Goal: Task Accomplishment & Management: Manage account settings

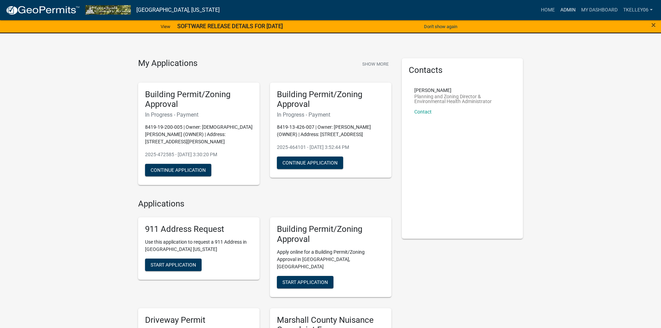
click at [570, 10] on link "Admin" at bounding box center [568, 9] width 21 height 13
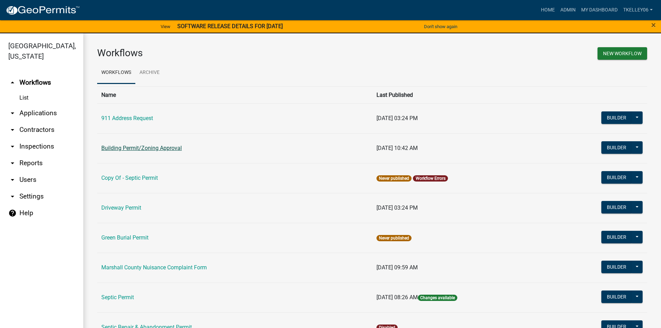
click at [128, 149] on link "Building Permit/Zoning Approval" at bounding box center [141, 148] width 81 height 7
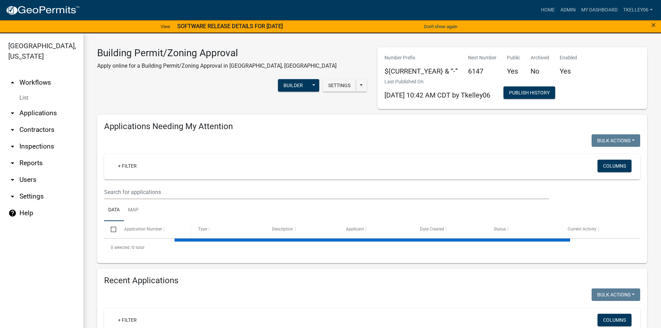
select select "3: 100"
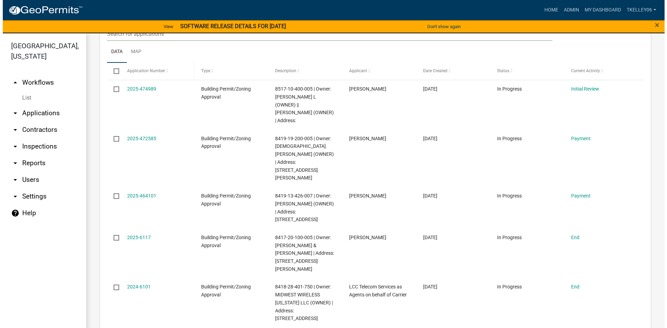
scroll to position [174, 0]
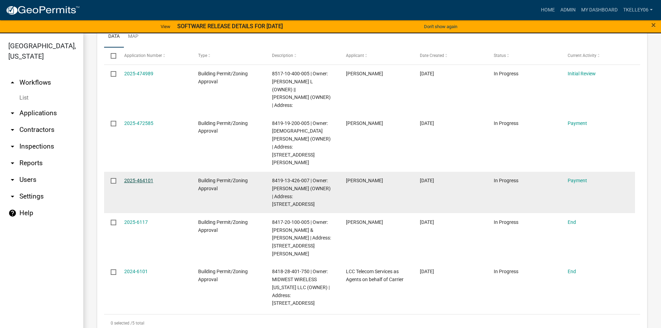
click at [132, 178] on link "2025-464101" at bounding box center [138, 181] width 29 height 6
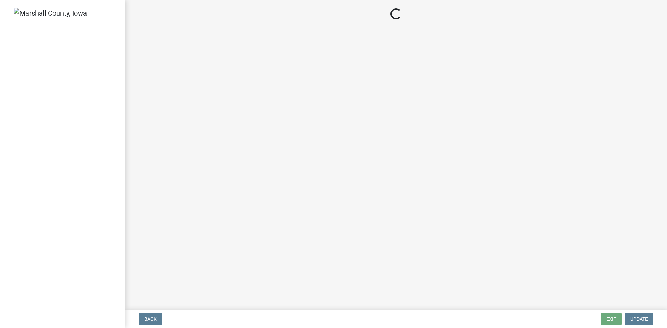
select select "3: 3"
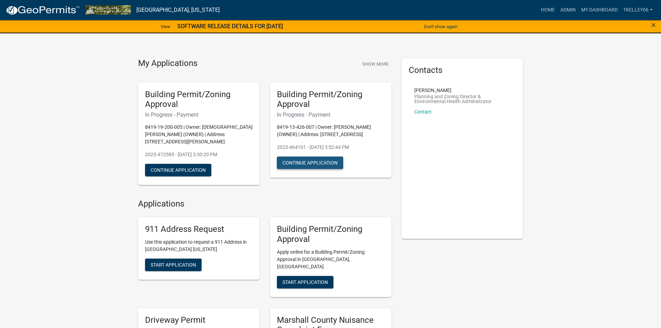
click at [308, 167] on button "Continue Application" at bounding box center [310, 163] width 66 height 12
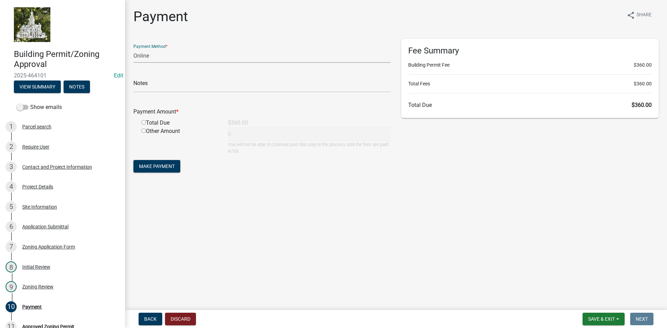
click at [147, 56] on select "Credit Card POS Check Cash Online" at bounding box center [261, 56] width 257 height 14
click at [150, 54] on select "Credit Card POS Check Cash Online" at bounding box center [261, 56] width 257 height 14
click at [149, 55] on select "Credit Card POS Check Cash Online" at bounding box center [261, 56] width 257 height 14
select select "1: 0"
click at [133, 49] on select "Credit Card POS Check Cash Online" at bounding box center [261, 56] width 257 height 14
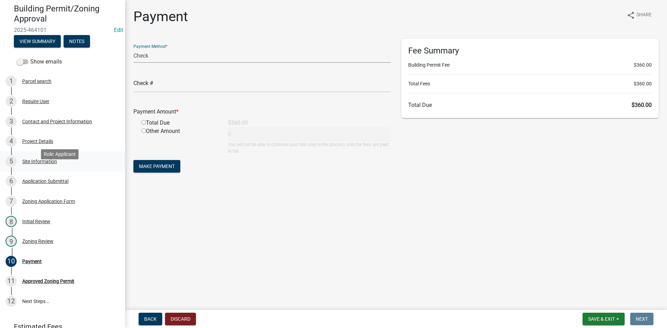
scroll to position [93, 0]
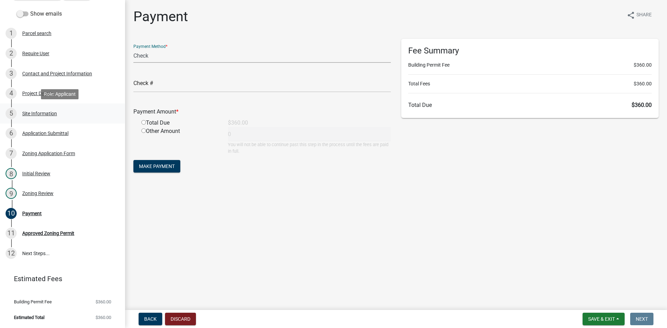
click at [27, 115] on div "Site Information" at bounding box center [39, 113] width 35 height 5
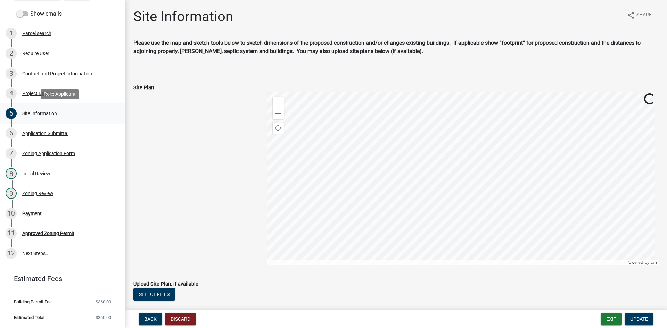
click at [32, 113] on div "Site Information" at bounding box center [39, 113] width 35 height 5
click at [37, 88] on div "4 Project Details" at bounding box center [60, 93] width 108 height 11
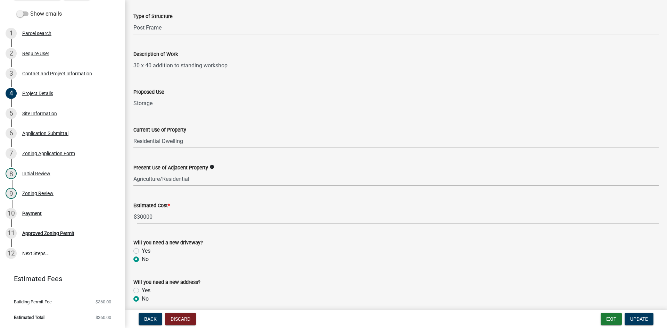
scroll to position [189, 0]
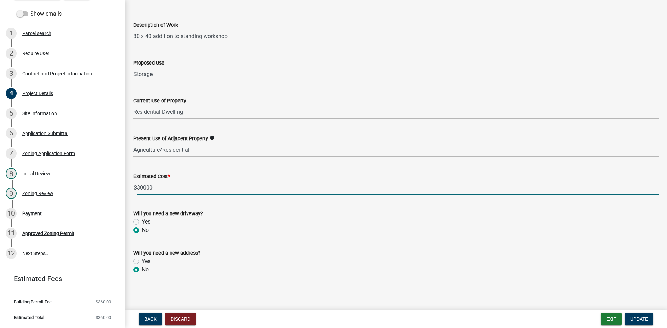
click at [139, 189] on input "30000" at bounding box center [398, 188] width 522 height 14
type input "40000"
click at [646, 320] on span "Update" at bounding box center [639, 319] width 18 height 6
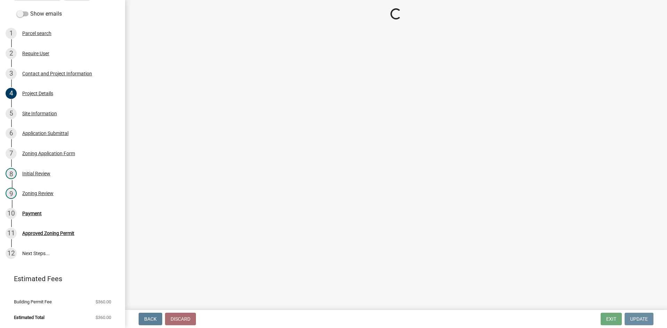
scroll to position [0, 0]
select select "3: 3"
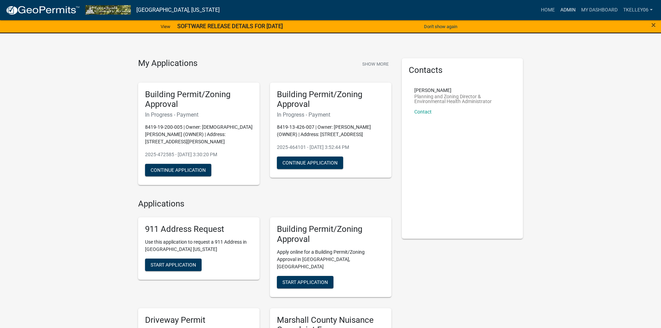
click at [571, 9] on link "Admin" at bounding box center [568, 9] width 21 height 13
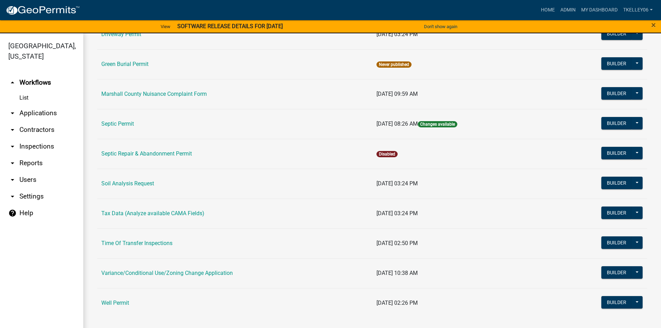
scroll to position [175, 0]
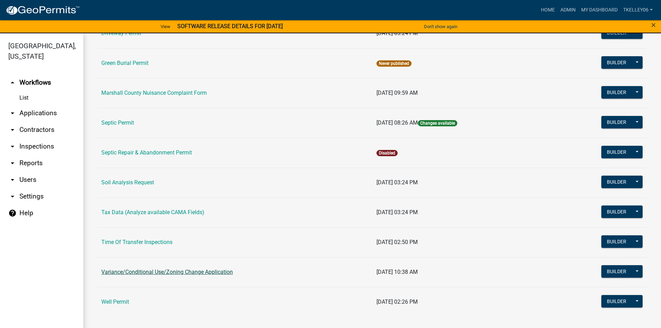
click at [199, 273] on link "Variance/Conditional Use/Zoning Change Application" at bounding box center [167, 272] width 132 height 7
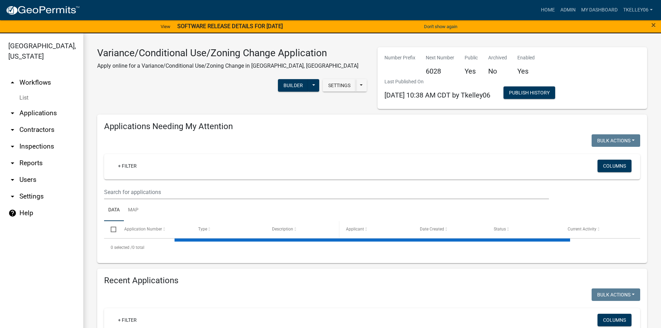
select select "3: 100"
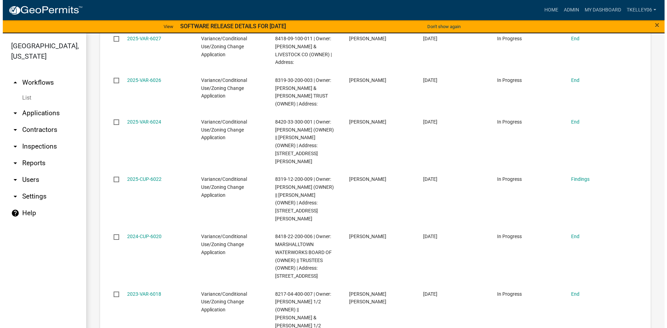
scroll to position [208, 0]
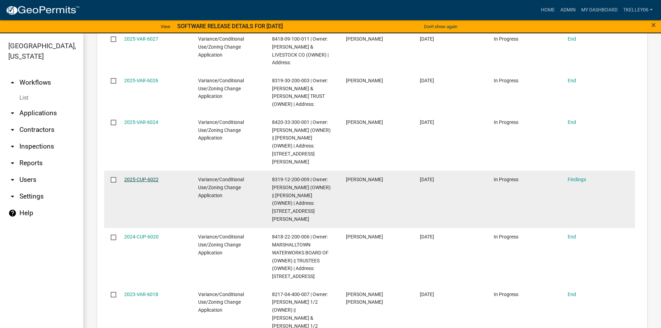
click at [144, 177] on link "2025-CUP-6022" at bounding box center [141, 180] width 34 height 6
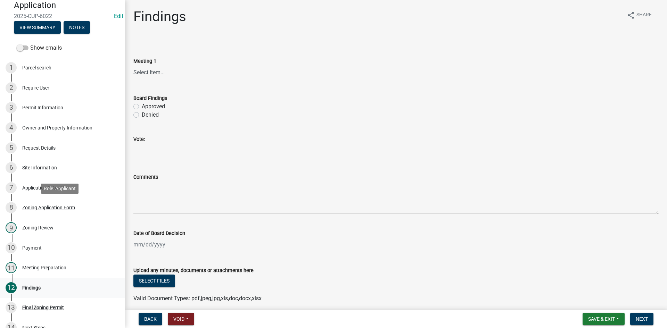
scroll to position [69, 0]
click at [45, 266] on div "Meeting Preparation" at bounding box center [44, 267] width 44 height 5
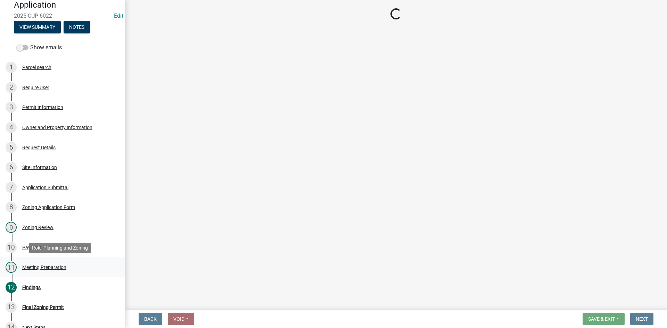
select select "6639c072-f32f-4b64-a94a-b6a9b85c3d4b"
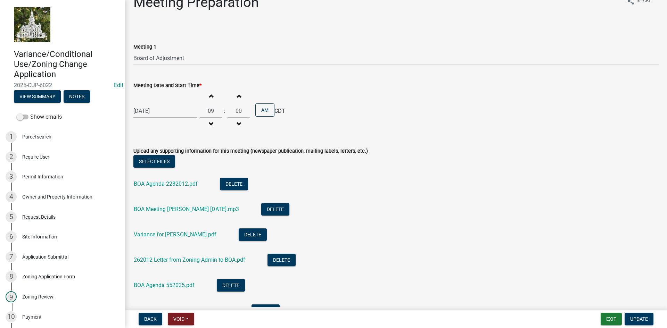
scroll to position [0, 0]
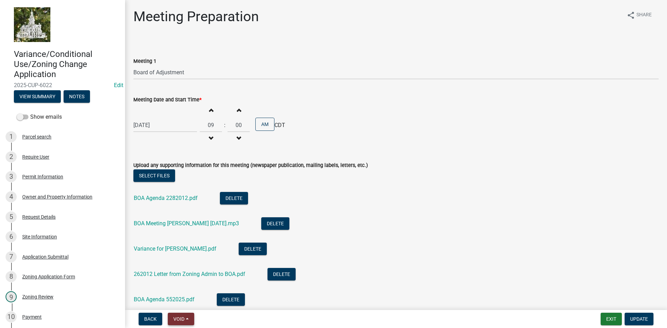
click at [187, 317] on button "Void" at bounding box center [181, 319] width 26 height 12
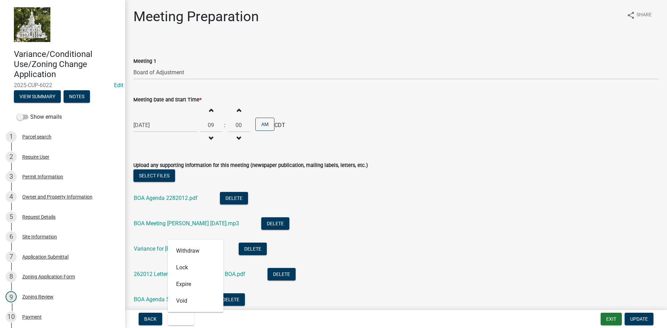
click at [350, 234] on li "BOA Meeting [PERSON_NAME] [DATE].mp3 Delete" at bounding box center [395, 224] width 525 height 25
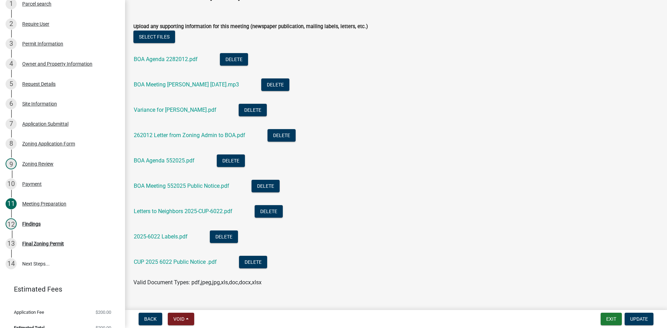
scroll to position [143, 0]
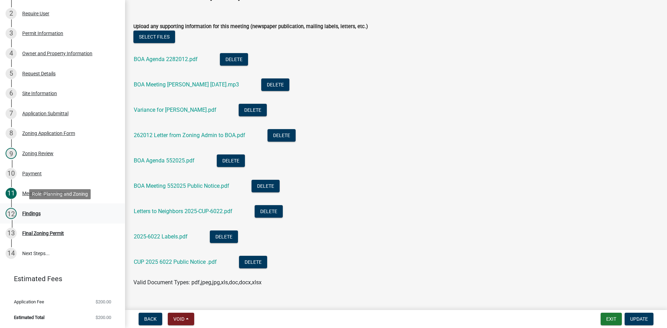
click at [31, 213] on div "Findings" at bounding box center [31, 213] width 18 height 5
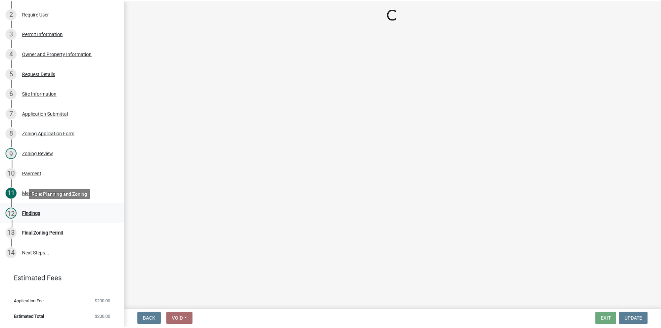
scroll to position [0, 0]
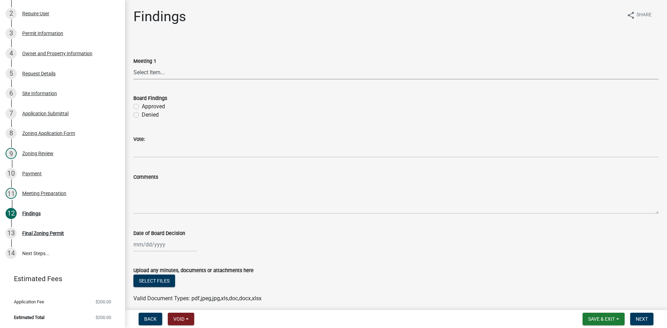
click at [162, 72] on select "Select Item... Board of Adjustment Planning and Zoning Commission Board of Supe…" at bounding box center [395, 72] width 525 height 14
click at [133, 65] on select "Select Item... Board of Adjustment Planning and Zoning Commission Board of Supe…" at bounding box center [395, 72] width 525 height 14
select select "6639c072-f32f-4b64-a94a-b6a9b85c3d4b"
click at [142, 116] on label "Denied" at bounding box center [150, 115] width 17 height 8
click at [142, 115] on input "Denied" at bounding box center [144, 113] width 5 height 5
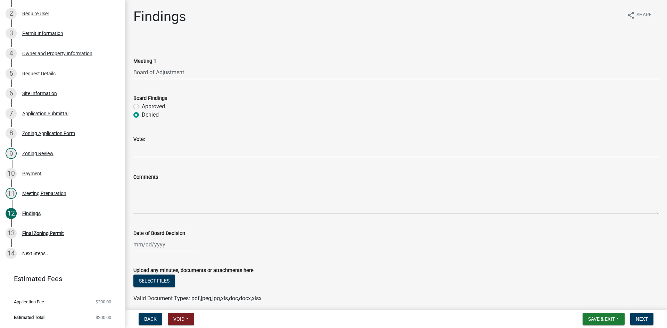
radio input "true"
click at [142, 107] on label "Approved" at bounding box center [153, 106] width 23 height 8
click at [142, 107] on input "Approved" at bounding box center [144, 104] width 5 height 5
radio input "true"
click at [183, 318] on span "Void" at bounding box center [178, 319] width 11 height 6
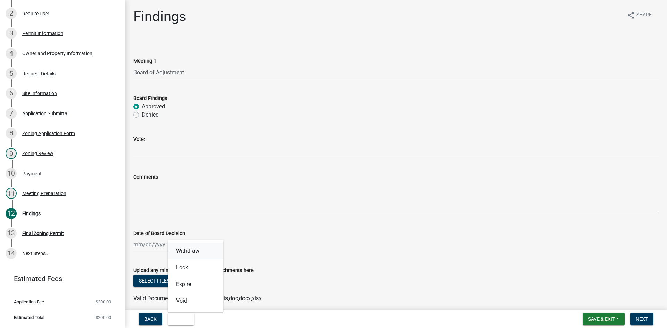
click at [194, 251] on button "Withdraw" at bounding box center [196, 251] width 56 height 17
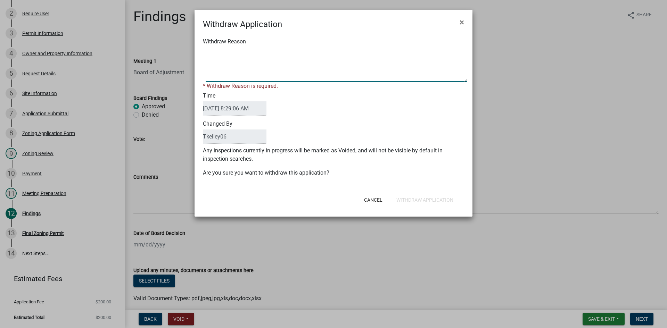
click at [231, 61] on textarea "Withdraw Reason" at bounding box center [336, 64] width 261 height 35
type textarea "Not needed due to new legislation allowing ADU within residential lots."
click at [420, 200] on div "Cancel Withdraw Application" at bounding box center [378, 200] width 171 height 18
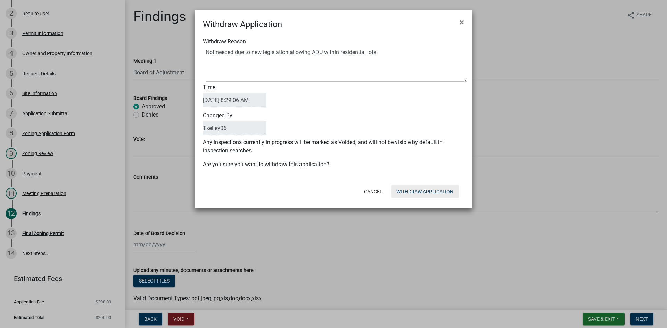
click at [438, 193] on button "Withdraw Application" at bounding box center [425, 191] width 68 height 12
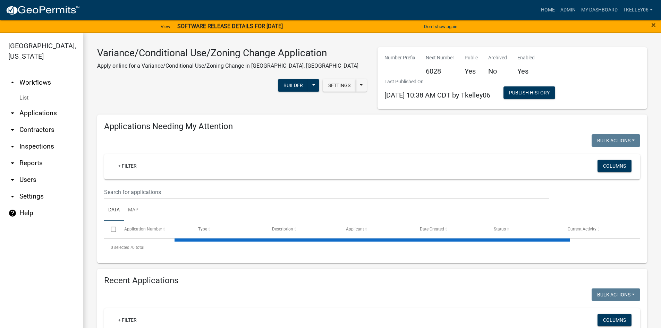
select select "3: 100"
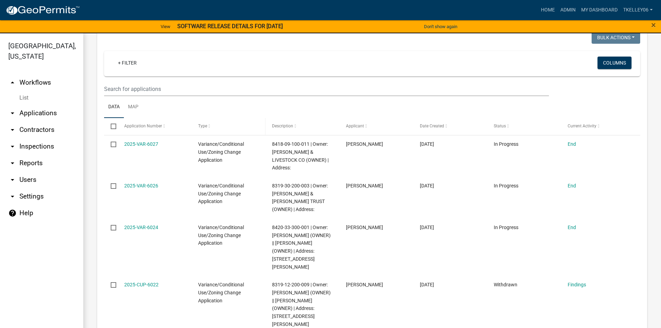
scroll to position [104, 0]
click at [45, 105] on link "arrow_drop_down Applications" at bounding box center [41, 113] width 83 height 17
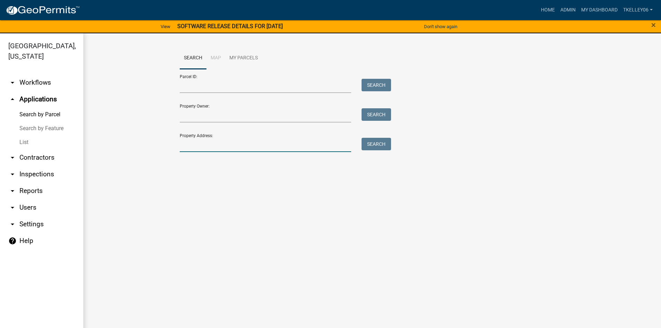
click at [204, 146] on input "Property Address:" at bounding box center [266, 145] width 172 height 14
click at [232, 145] on input "Property Address:" at bounding box center [266, 145] width 172 height 14
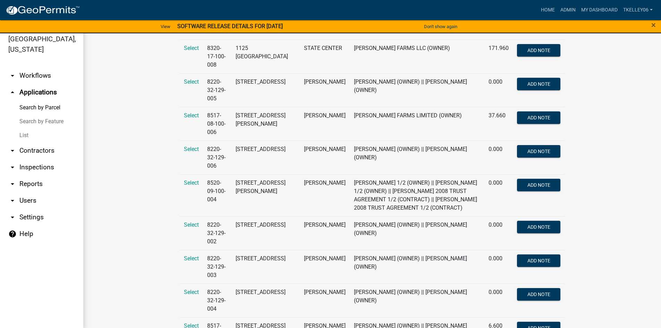
scroll to position [8, 0]
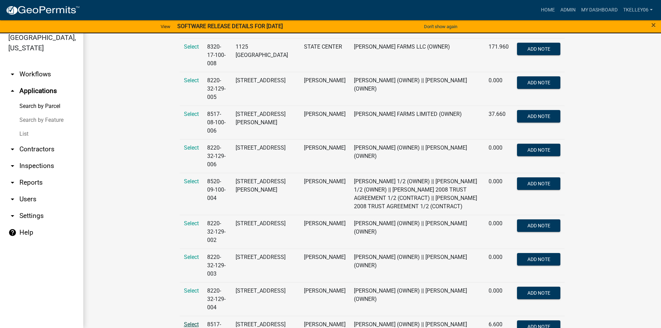
type input "1130"
click at [191, 321] on span "Select" at bounding box center [191, 324] width 15 height 7
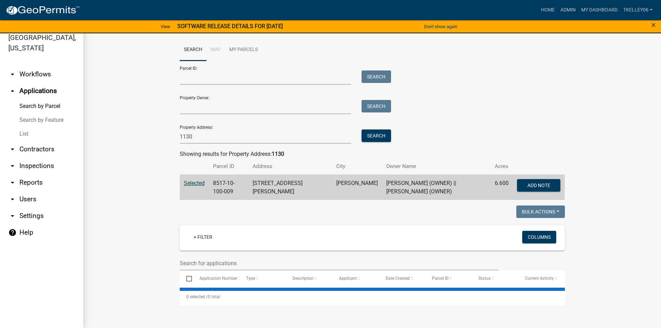
scroll to position [0, 0]
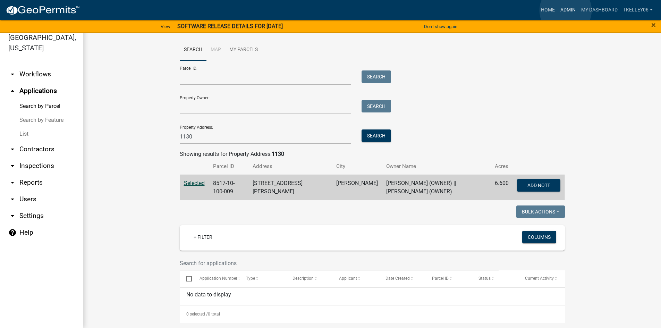
click at [566, 10] on link "Admin" at bounding box center [568, 9] width 21 height 13
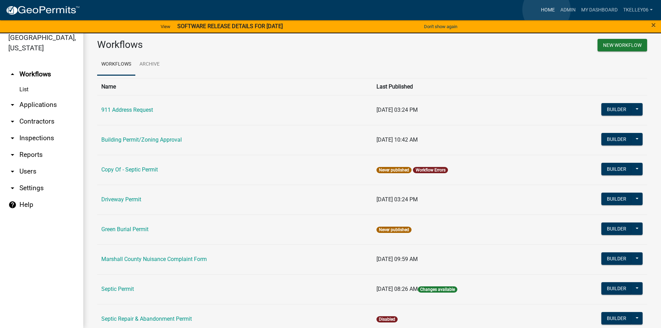
click at [547, 10] on link "Home" at bounding box center [548, 9] width 19 height 13
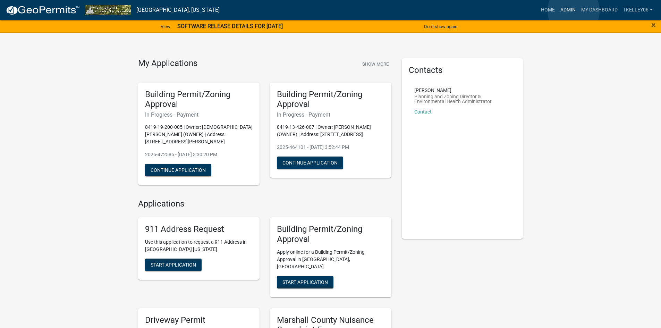
click at [573, 11] on link "Admin" at bounding box center [568, 9] width 21 height 13
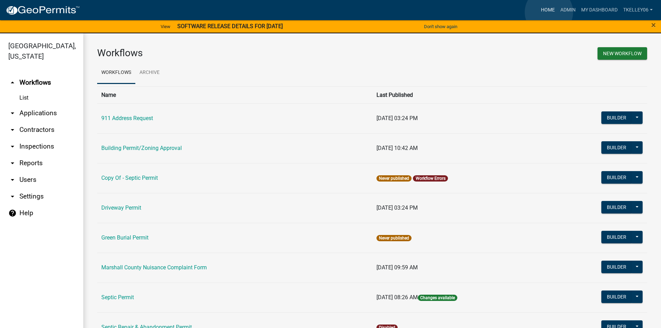
click at [549, 12] on link "Home" at bounding box center [548, 9] width 19 height 13
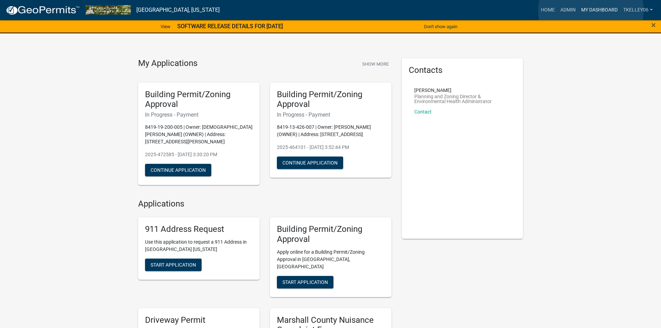
click at [591, 11] on link "My Dashboard" at bounding box center [600, 9] width 42 height 13
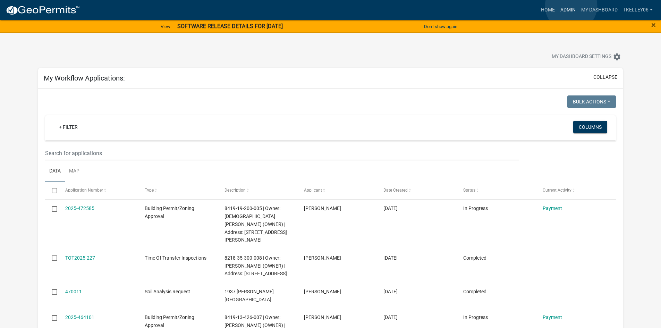
click at [572, 6] on link "Admin" at bounding box center [568, 9] width 21 height 13
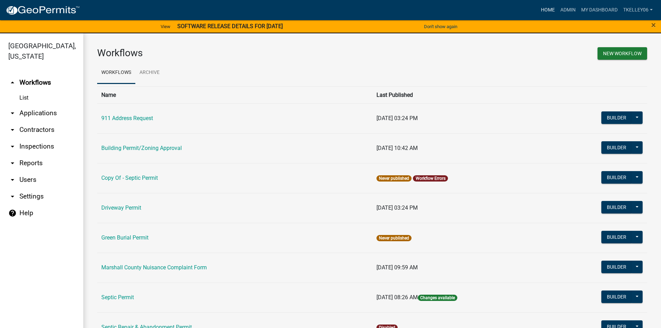
click at [550, 9] on link "Home" at bounding box center [548, 9] width 19 height 13
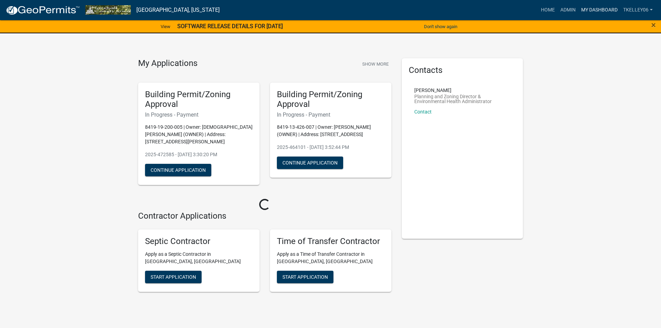
click at [603, 13] on link "My Dashboard" at bounding box center [600, 9] width 42 height 13
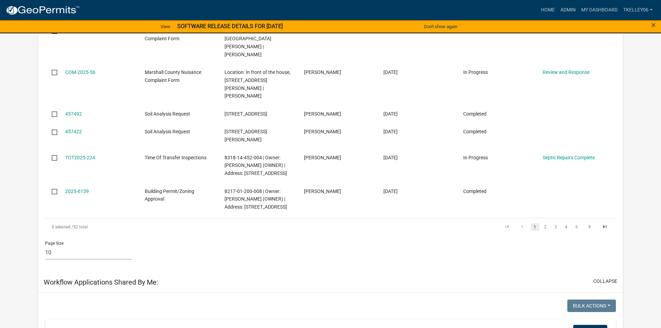
scroll to position [335, 0]
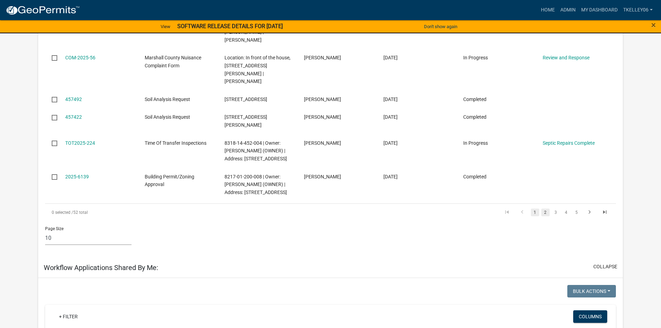
click at [548, 209] on link "2" at bounding box center [546, 213] width 8 height 8
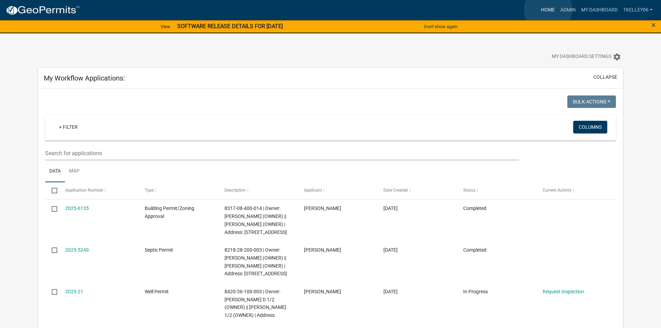
click at [549, 10] on link "Home" at bounding box center [548, 9] width 19 height 13
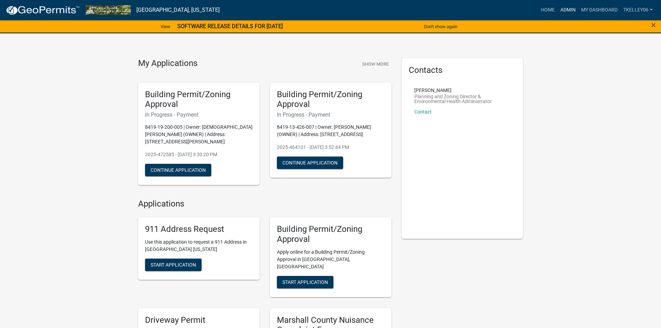
click at [569, 10] on link "Admin" at bounding box center [568, 9] width 21 height 13
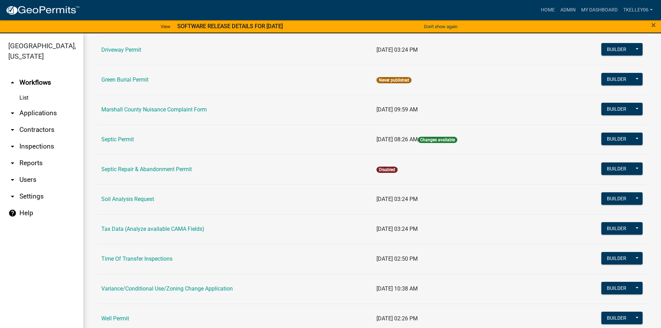
scroll to position [175, 0]
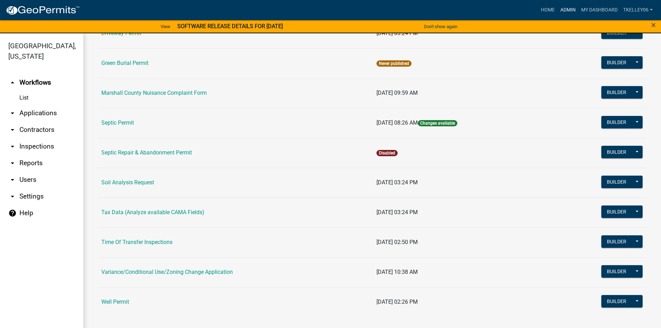
click at [568, 11] on link "Admin" at bounding box center [568, 9] width 21 height 13
click at [546, 9] on link "Home" at bounding box center [548, 9] width 19 height 13
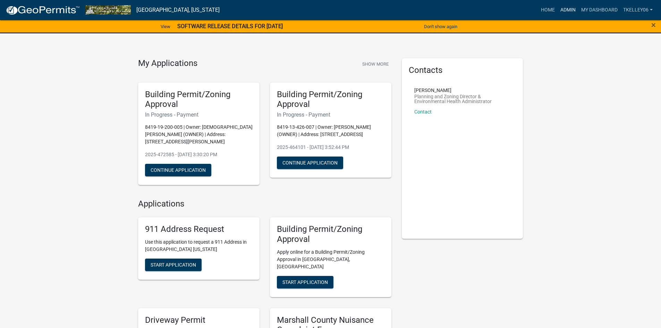
click at [564, 11] on link "Admin" at bounding box center [568, 9] width 21 height 13
